Goal: Transaction & Acquisition: Download file/media

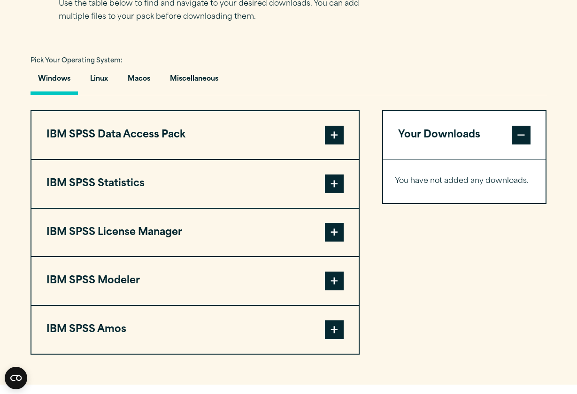
scroll to position [655, 0]
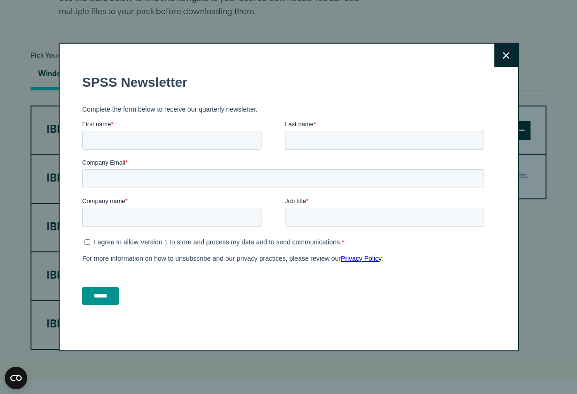
click at [506, 51] on button "Close" at bounding box center [505, 55] width 23 height 23
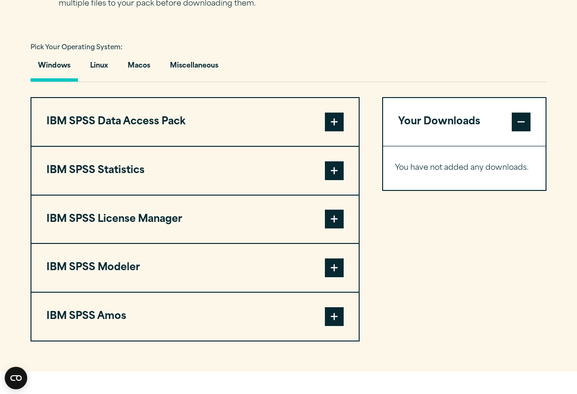
scroll to position [663, 0]
click at [140, 69] on button "Macos" at bounding box center [139, 68] width 38 height 27
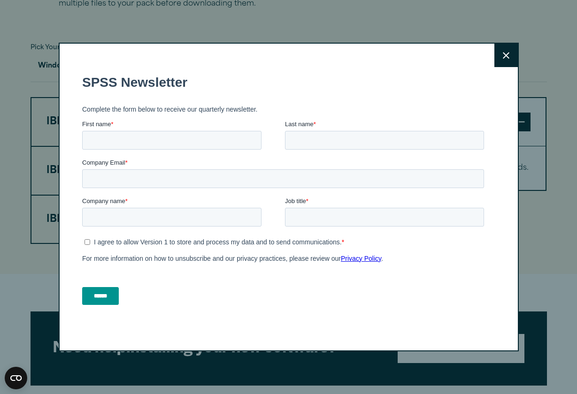
click at [507, 55] on icon at bounding box center [506, 55] width 7 height 7
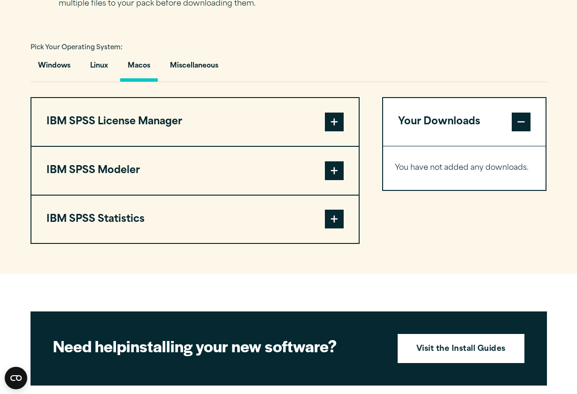
click at [333, 121] on span at bounding box center [334, 122] width 19 height 19
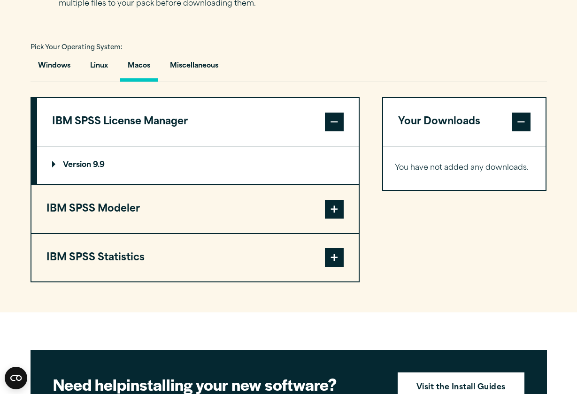
click at [138, 168] on summary "Version 9.9" at bounding box center [198, 165] width 322 height 38
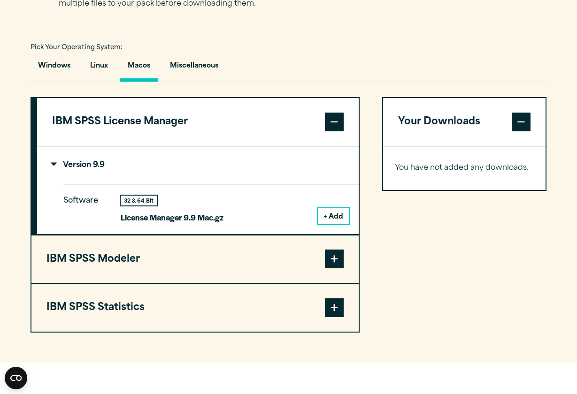
click at [337, 210] on button "+ Add" at bounding box center [333, 216] width 31 height 16
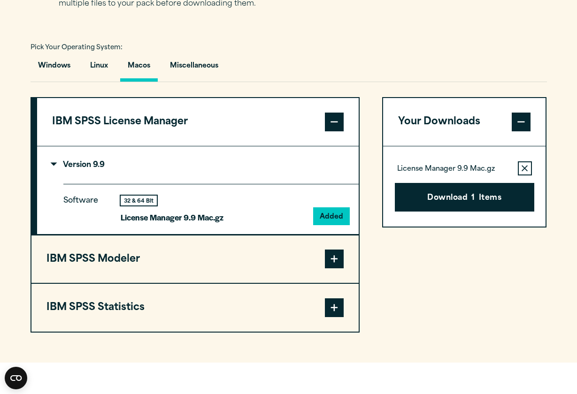
click at [421, 200] on button "Download 1 Items" at bounding box center [464, 197] width 139 height 29
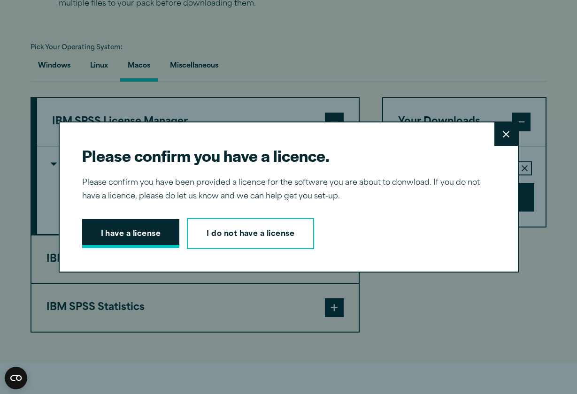
click at [162, 230] on button "I have a license" at bounding box center [131, 233] width 98 height 29
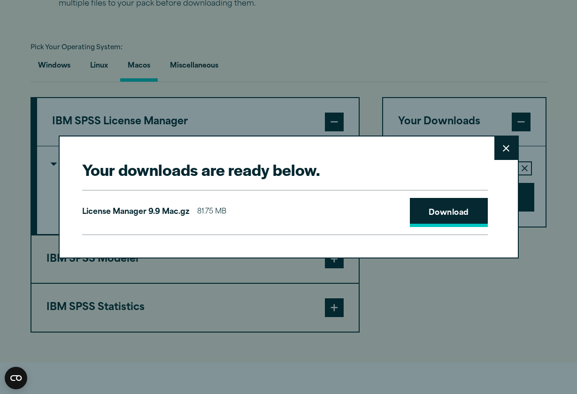
click at [467, 207] on link "Download" at bounding box center [449, 212] width 78 height 29
click at [455, 213] on link "Download" at bounding box center [449, 212] width 78 height 29
click at [508, 150] on icon at bounding box center [506, 148] width 7 height 7
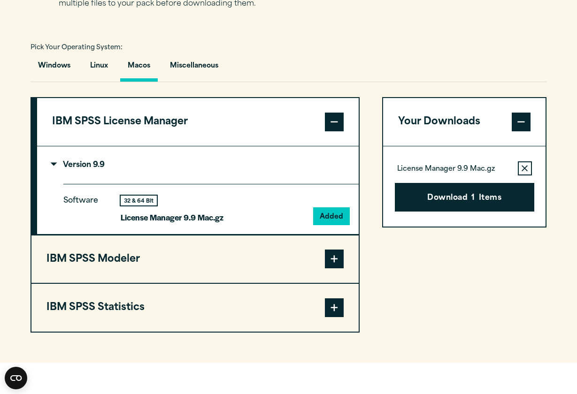
click at [341, 253] on span at bounding box center [334, 259] width 19 height 19
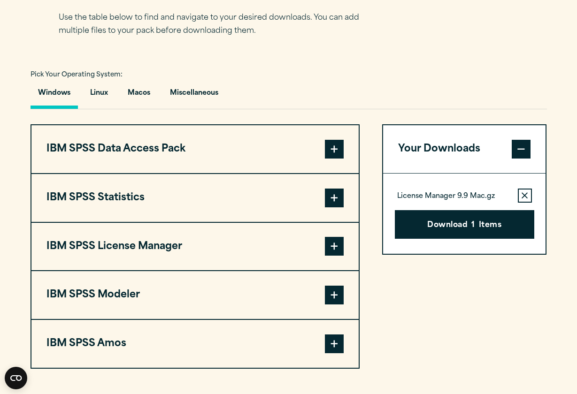
scroll to position [635, 0]
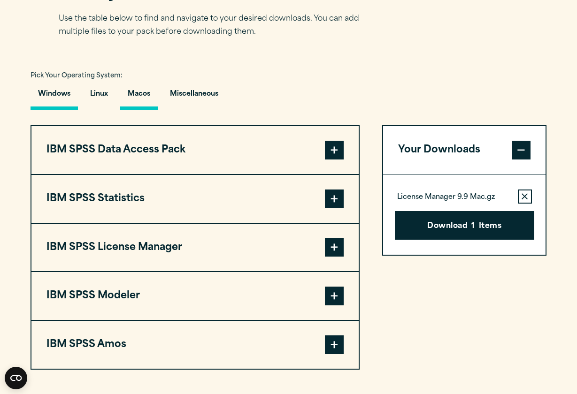
click at [134, 94] on button "Macos" at bounding box center [139, 96] width 38 height 27
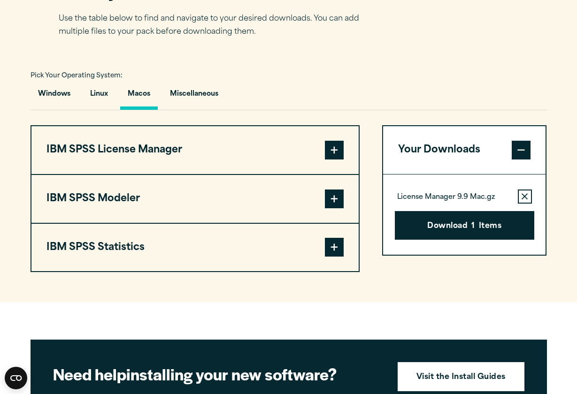
click at [331, 254] on span at bounding box center [334, 247] width 19 height 19
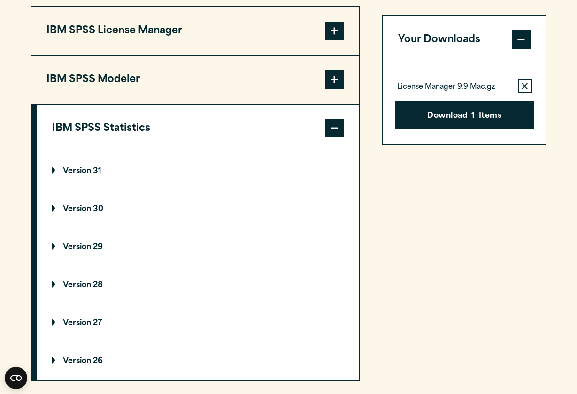
scroll to position [756, 0]
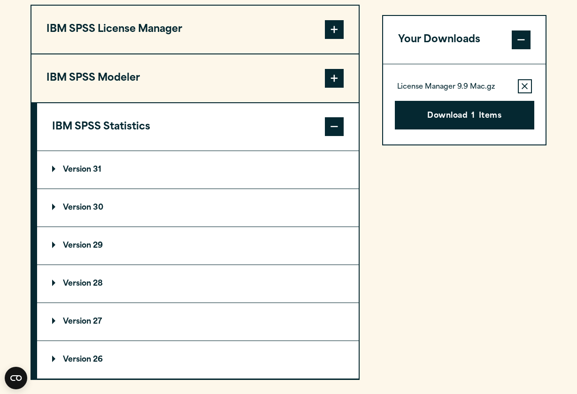
click at [97, 243] on p "Version 29" at bounding box center [77, 246] width 51 height 8
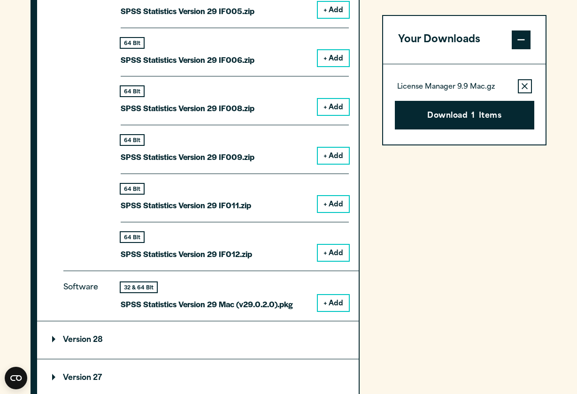
scroll to position [1146, 0]
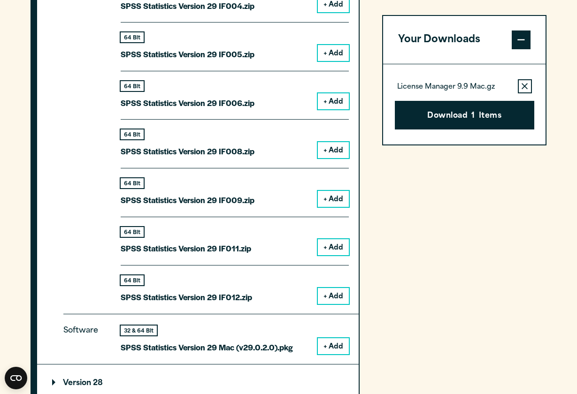
click at [336, 342] on button "+ Add" at bounding box center [333, 346] width 31 height 16
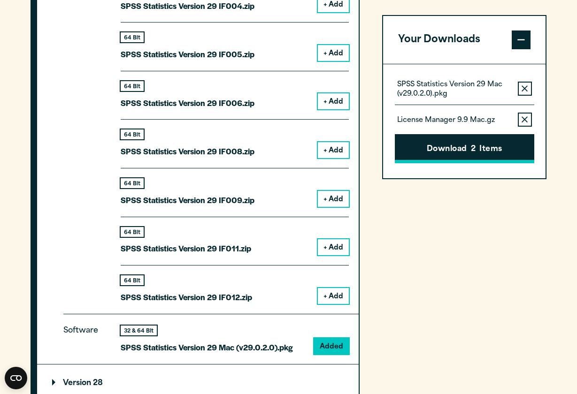
click at [473, 138] on button "Download 2 Items" at bounding box center [464, 149] width 139 height 29
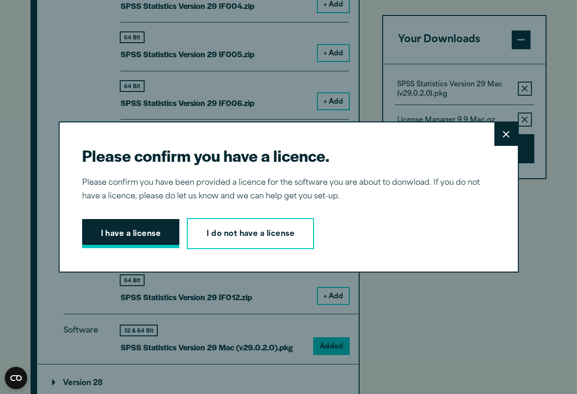
click at [123, 235] on button "I have a license" at bounding box center [131, 233] width 98 height 29
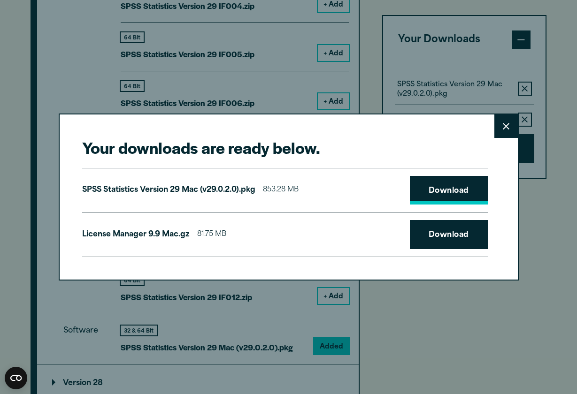
click at [438, 194] on link "Download" at bounding box center [449, 190] width 78 height 29
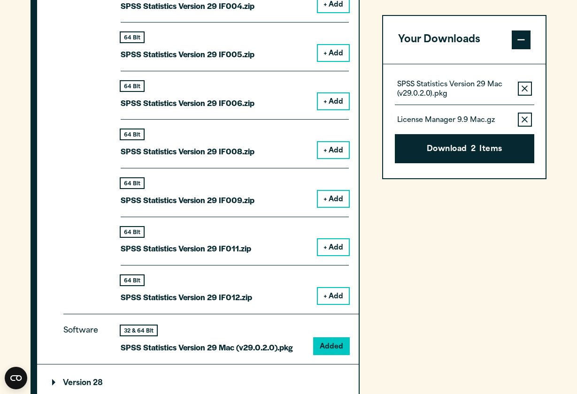
click at [238, 61] on div "Your downloads are ready below. Close SPSS Statistics Version 29 Mac (v29.0.2.0…" at bounding box center [288, 197] width 577 height 394
